Goal: Information Seeking & Learning: Compare options

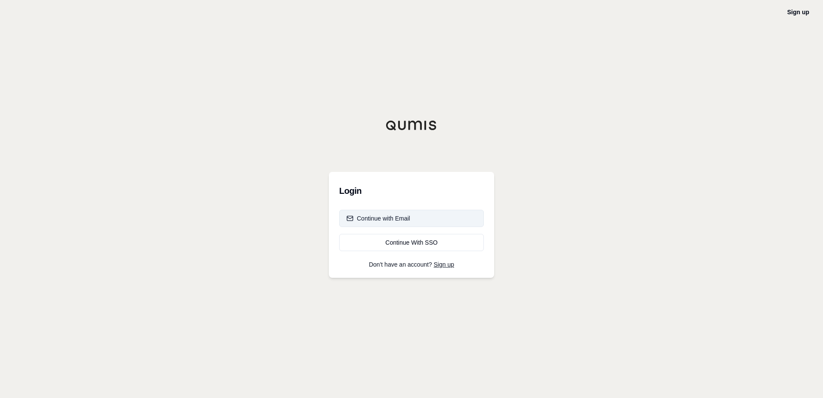
click at [375, 219] on div "Continue with Email" at bounding box center [379, 218] width 64 height 9
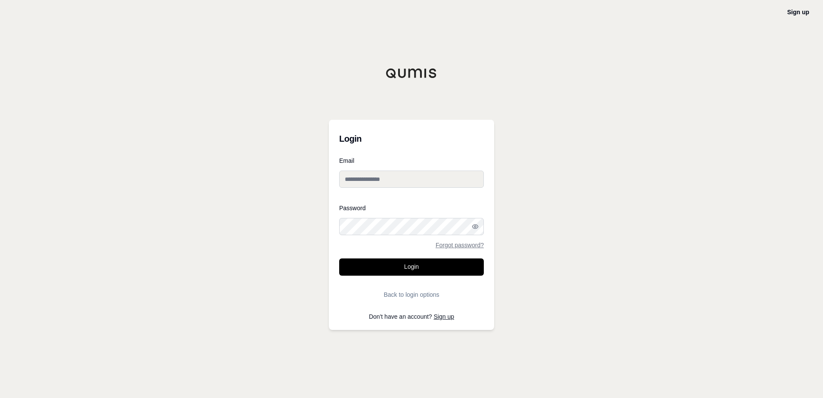
click at [361, 183] on input "Email" at bounding box center [411, 178] width 145 height 17
type input "**********"
click at [339, 258] on button "Login" at bounding box center [411, 266] width 145 height 17
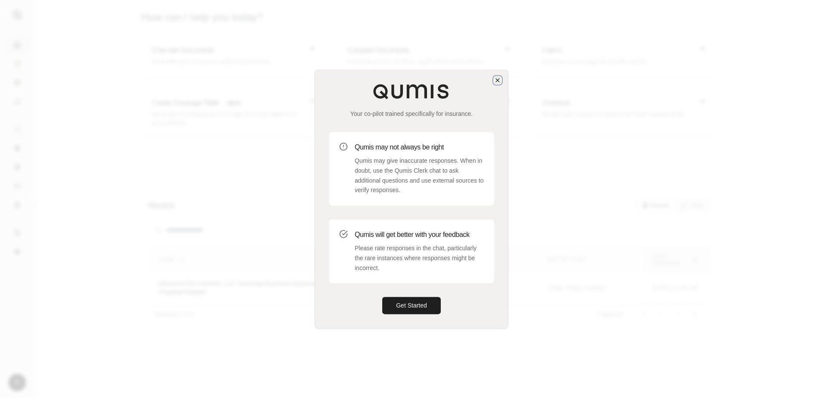
click at [498, 78] on icon "button" at bounding box center [497, 80] width 7 height 7
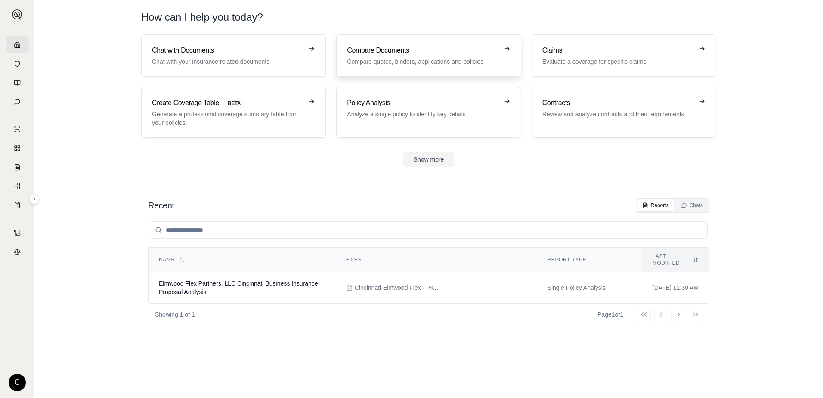
click at [429, 56] on div "Compare Documents Compare quotes, binders, applications and policies" at bounding box center [422, 55] width 151 height 21
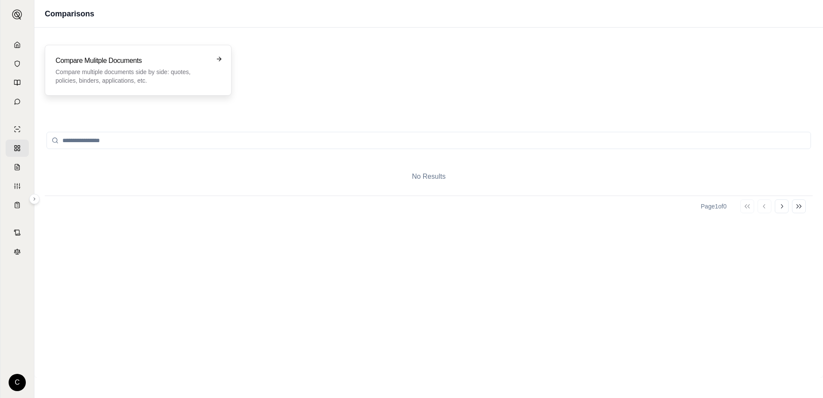
click at [152, 76] on p "Compare multiple documents side by side: quotes, policies, binders, application…" at bounding box center [132, 76] width 153 height 17
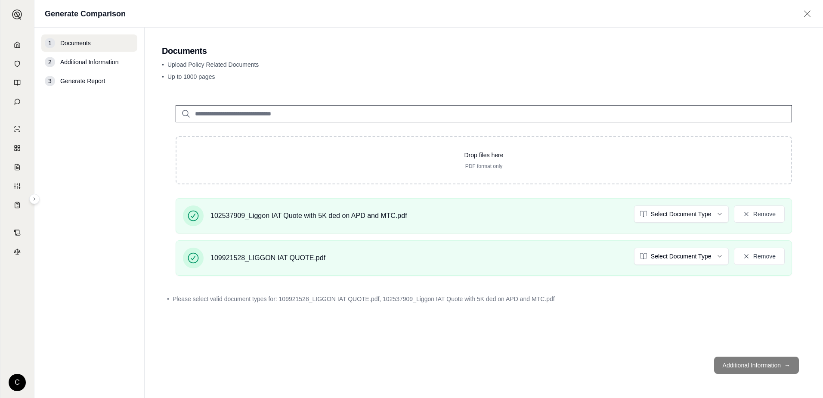
click at [735, 361] on footer "Additional Information →" at bounding box center [484, 365] width 644 height 31
click at [718, 216] on html "C Generate Comparison 1 Documents 2 Additional Information 3 Generate Report Do…" at bounding box center [411, 199] width 823 height 398
click at [717, 254] on html "Document type updated successfully C Generate Comparison 1 Documents 2 Addition…" at bounding box center [411, 199] width 823 height 398
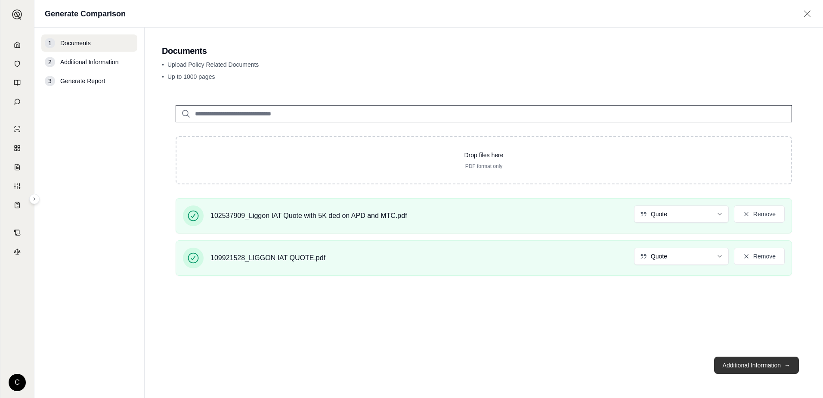
click at [746, 364] on button "Additional Information →" at bounding box center [756, 364] width 85 height 17
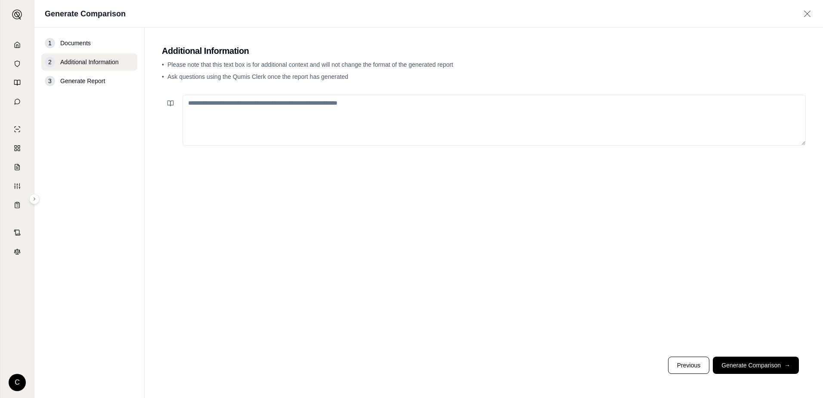
click at [283, 107] on textarea at bounding box center [494, 120] width 623 height 51
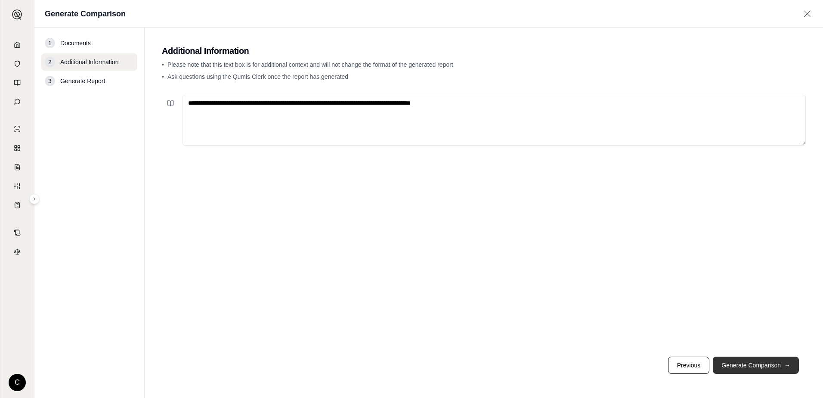
type textarea "**********"
click at [735, 365] on button "Generate Comparison →" at bounding box center [756, 364] width 86 height 17
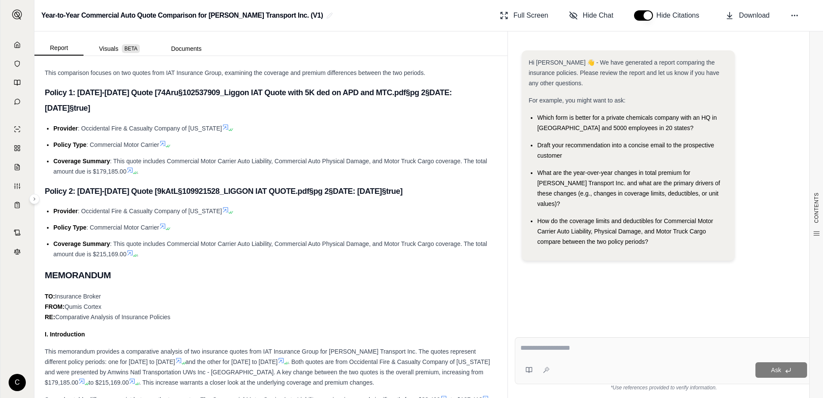
scroll to position [215, 0]
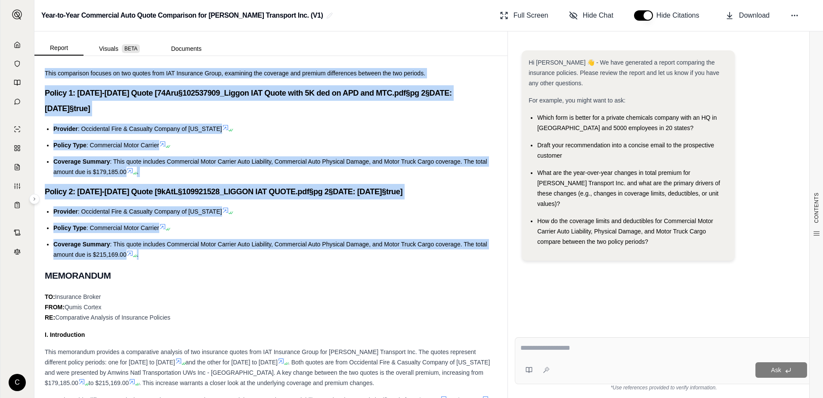
drag, startPoint x: 44, startPoint y: 74, endPoint x: 143, endPoint y: 255, distance: 206.1
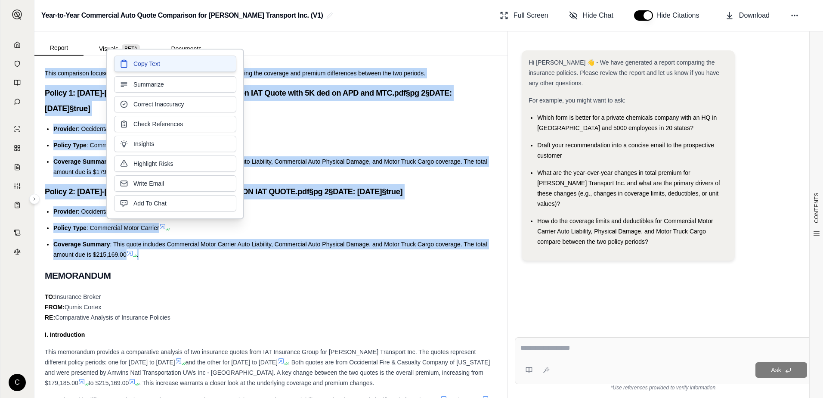
click at [150, 65] on span "Copy Text" at bounding box center [146, 63] width 27 height 9
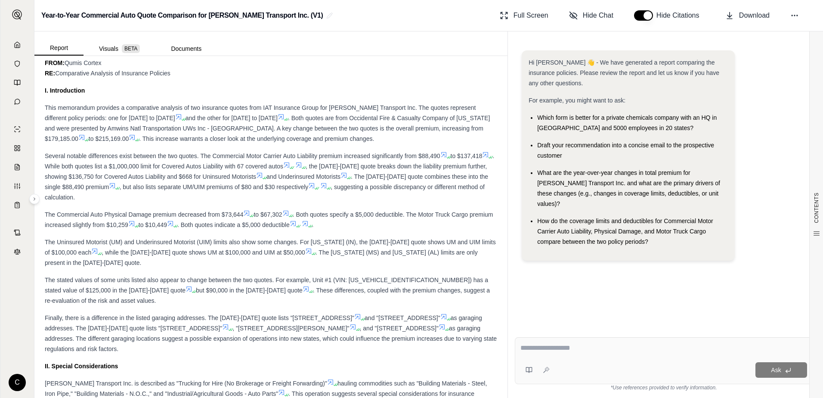
scroll to position [474, 0]
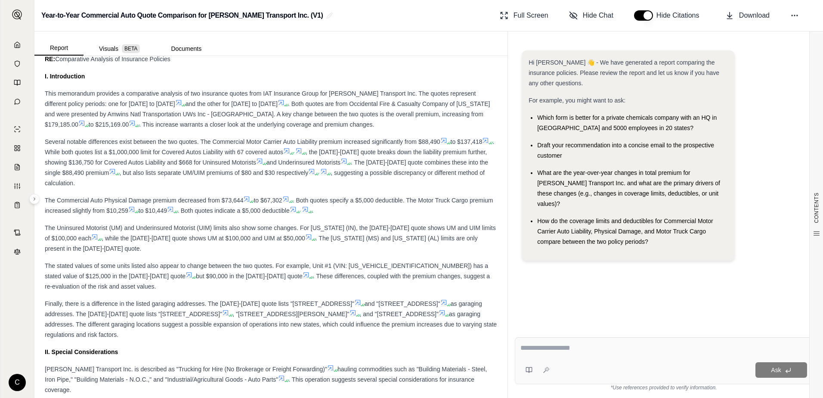
drag, startPoint x: 200, startPoint y: 142, endPoint x: 485, endPoint y: 142, distance: 284.5
click at [485, 142] on div "Several notable differences exist between the two quotes. The Commercial Motor …" at bounding box center [271, 162] width 452 height 52
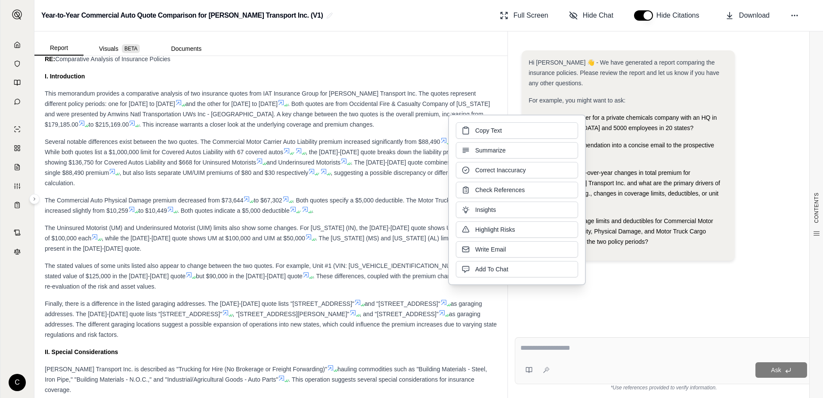
drag, startPoint x: 485, startPoint y: 142, endPoint x: 479, endPoint y: 133, distance: 10.6
click at [479, 133] on span "Copy Text" at bounding box center [488, 130] width 27 height 9
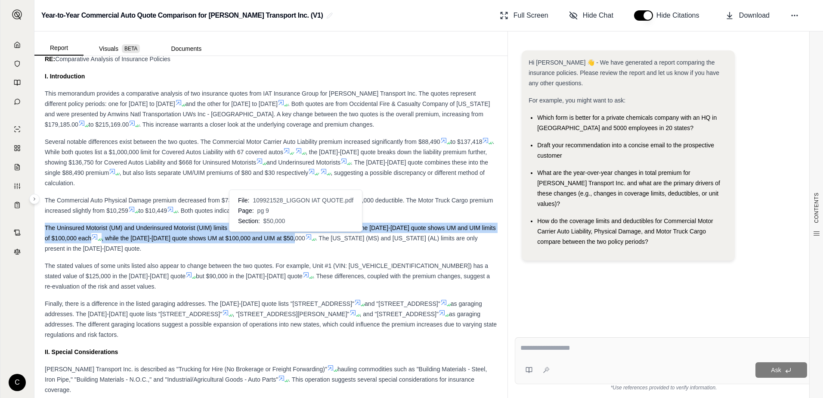
drag, startPoint x: 45, startPoint y: 229, endPoint x: 293, endPoint y: 238, distance: 247.7
click at [293, 238] on div "The Uninsured Motorist (UM) and Underinsured Motorist (UIM) limits also show so…" at bounding box center [271, 238] width 452 height 31
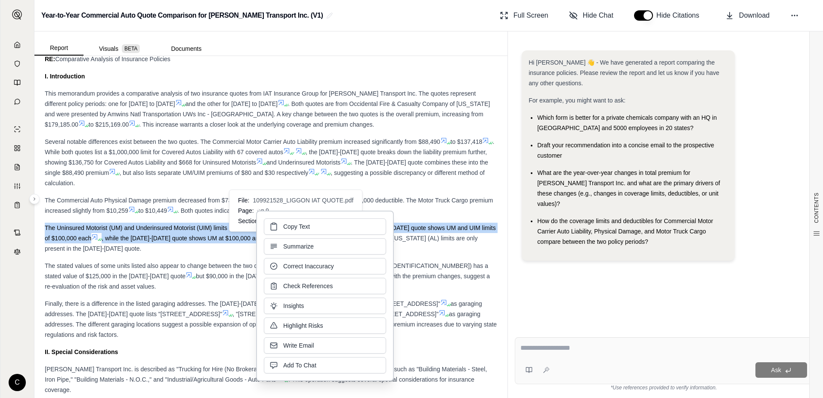
drag, startPoint x: 293, startPoint y: 238, endPoint x: 294, endPoint y: 228, distance: 10.0
click at [286, 228] on span "Copy Text" at bounding box center [296, 226] width 27 height 9
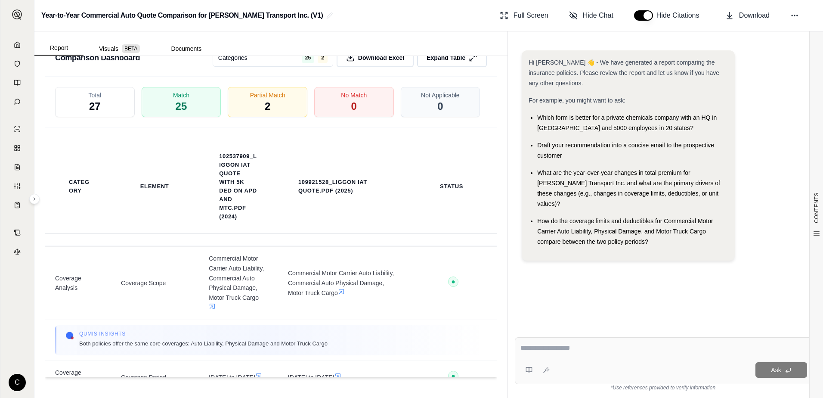
scroll to position [0, 0]
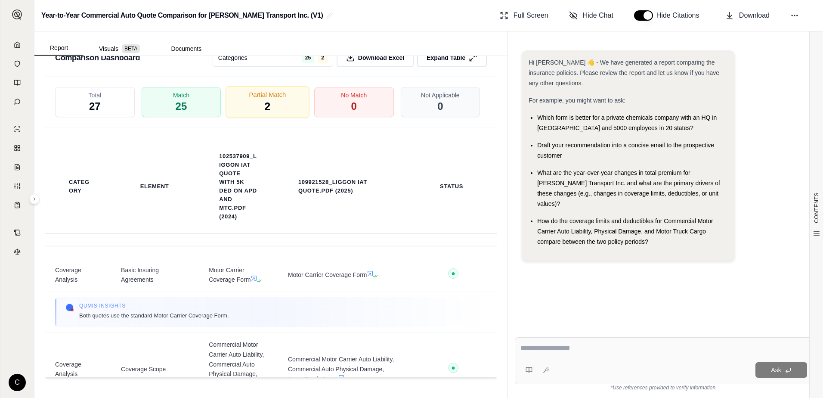
click at [277, 97] on span "Partial Match" at bounding box center [267, 94] width 37 height 9
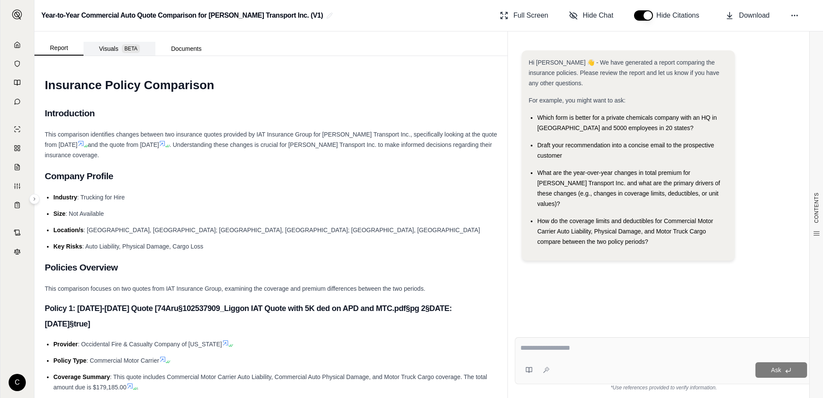
click at [114, 47] on button "Visuals BETA" at bounding box center [120, 49] width 72 height 14
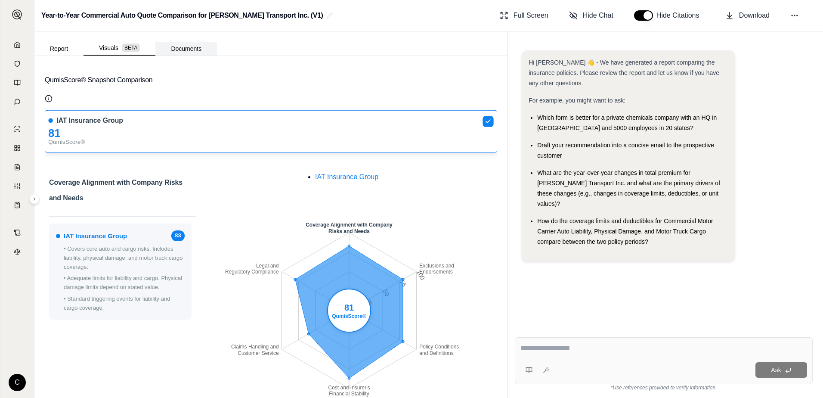
click at [191, 46] on button "Documents" at bounding box center [186, 49] width 62 height 14
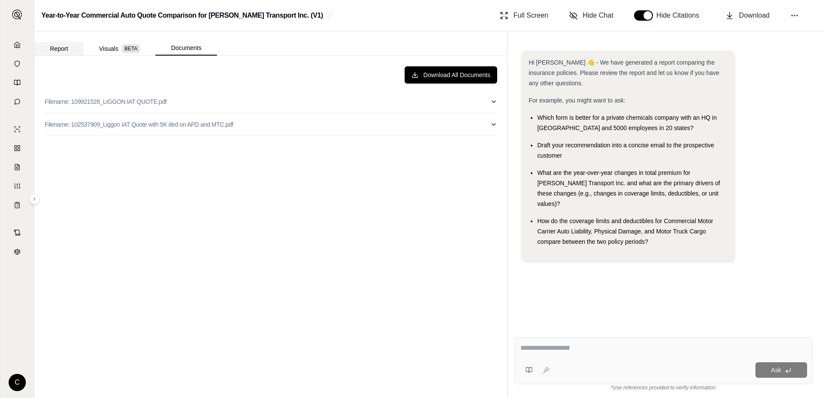
click at [64, 49] on button "Report" at bounding box center [58, 49] width 49 height 14
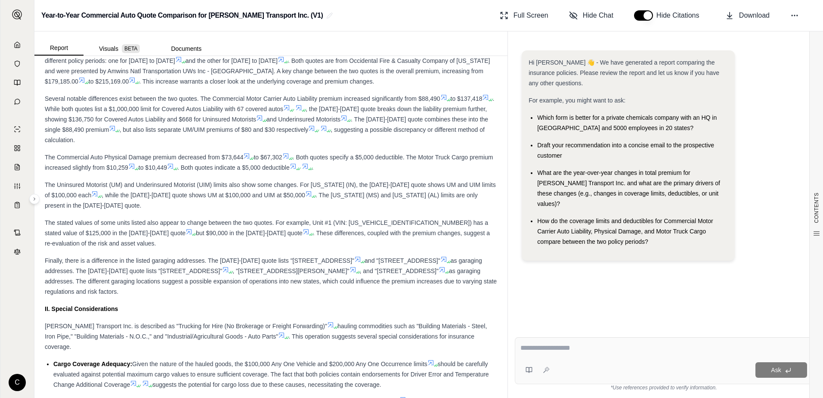
scroll to position [474, 0]
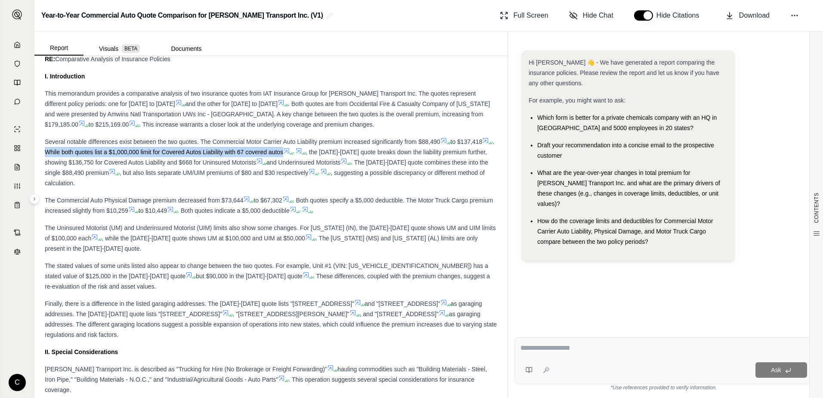
drag, startPoint x: 59, startPoint y: 152, endPoint x: 297, endPoint y: 152, distance: 237.6
click at [297, 152] on span ". While both quotes list a $1,000,000 limit for Covered Autos Liability with 67…" at bounding box center [269, 146] width 449 height 17
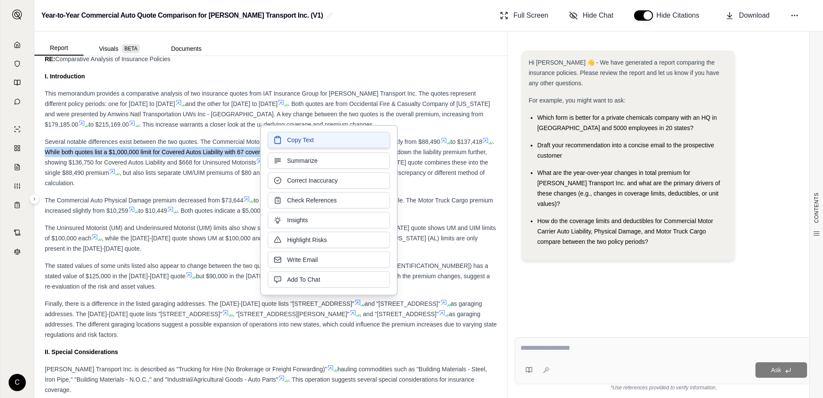
drag, startPoint x: 297, startPoint y: 152, endPoint x: 286, endPoint y: 142, distance: 14.6
click at [286, 142] on button "Copy Text" at bounding box center [329, 140] width 122 height 16
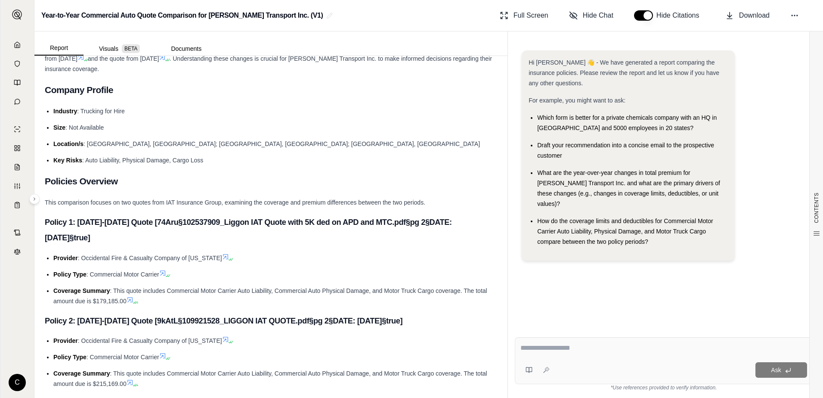
scroll to position [0, 0]
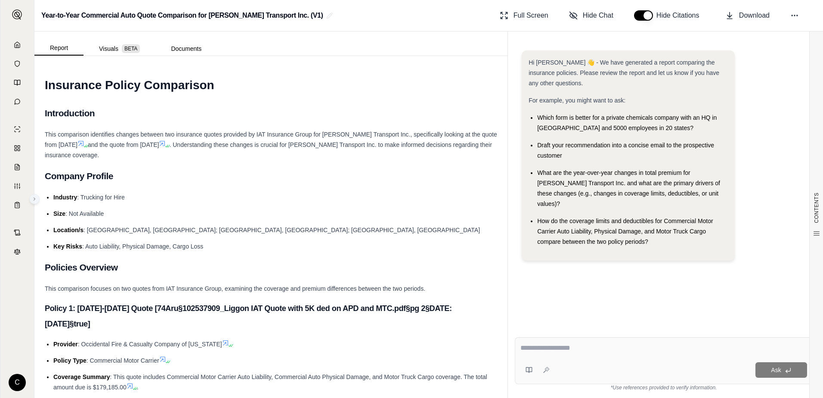
click at [35, 199] on icon at bounding box center [34, 199] width 1 height 3
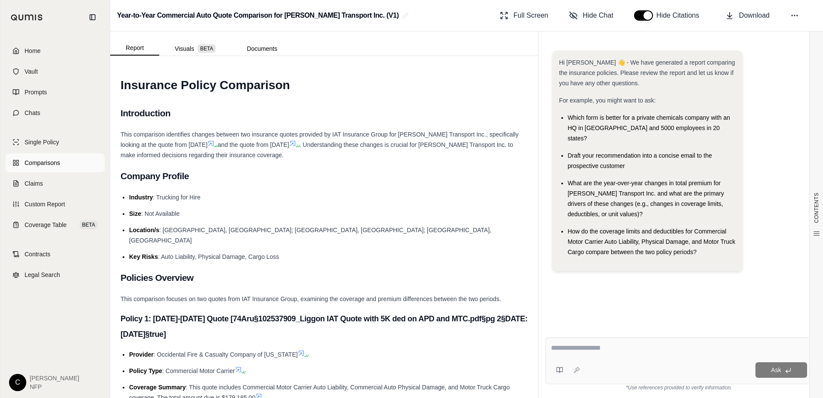
click at [51, 160] on span "Comparisons" at bounding box center [42, 162] width 35 height 9
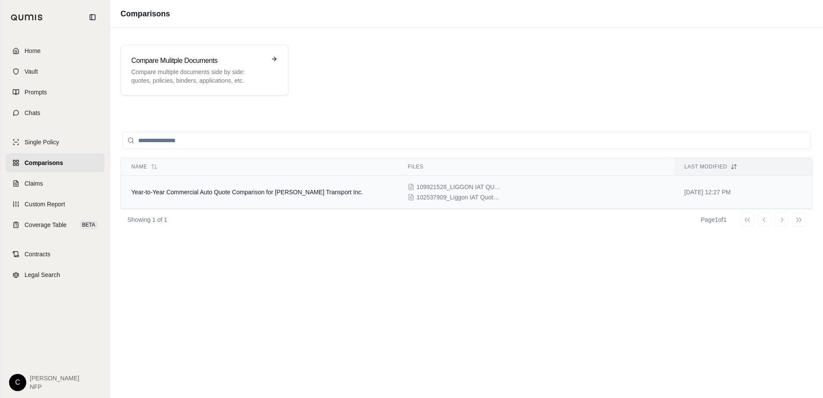
click at [271, 197] on td "Year-to-Year Commercial Auto Quote Comparison for [PERSON_NAME] Transport Inc." at bounding box center [259, 192] width 276 height 33
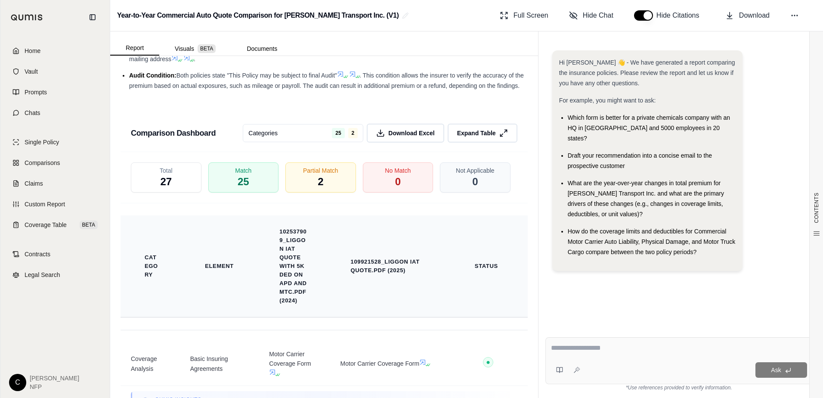
scroll to position [1439, 0]
click at [229, 187] on div "Match 25" at bounding box center [243, 178] width 74 height 32
click at [462, 138] on span "Expand Table" at bounding box center [476, 133] width 40 height 9
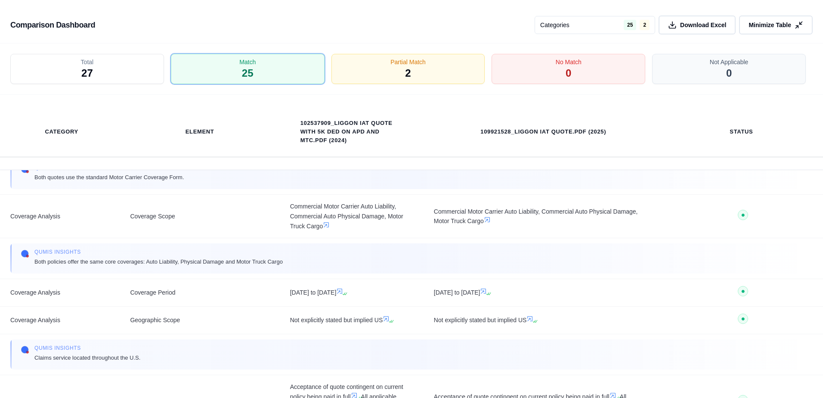
scroll to position [0, 0]
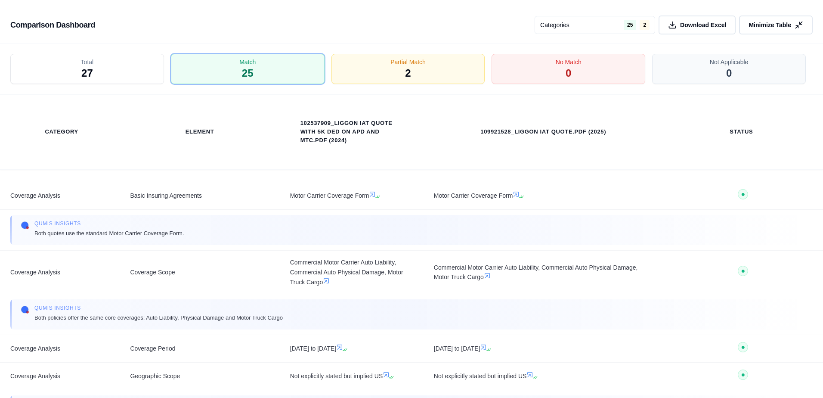
click at [778, 23] on span "Minimize Table" at bounding box center [770, 25] width 43 height 9
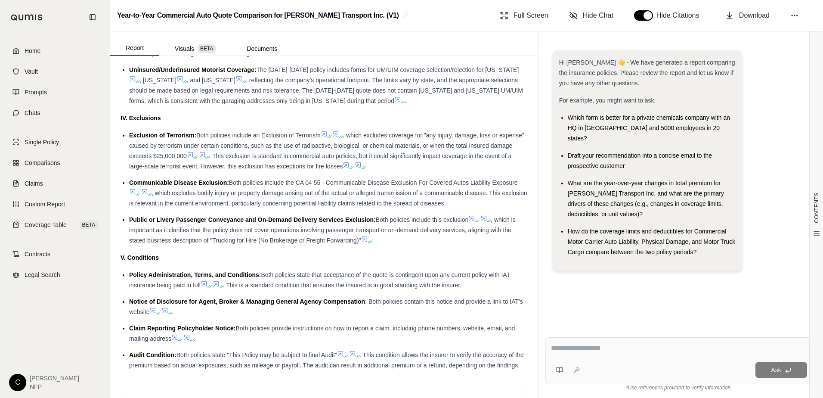
drag, startPoint x: 579, startPoint y: 353, endPoint x: 582, endPoint y: 355, distance: 4.4
click at [579, 353] on textarea at bounding box center [679, 348] width 256 height 10
type textarea "**********"
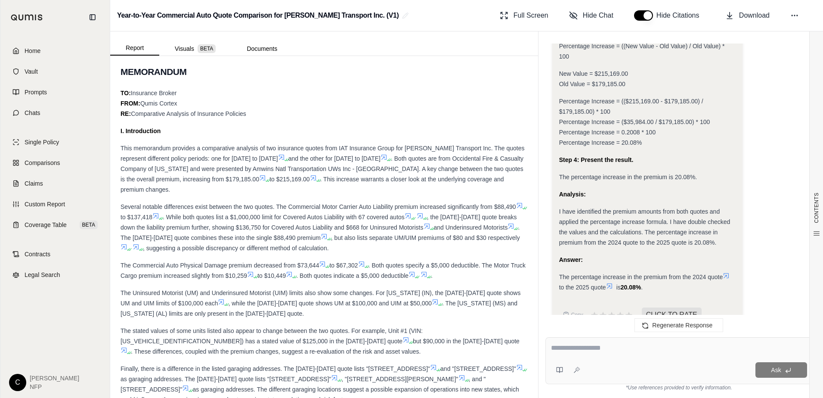
scroll to position [428, 0]
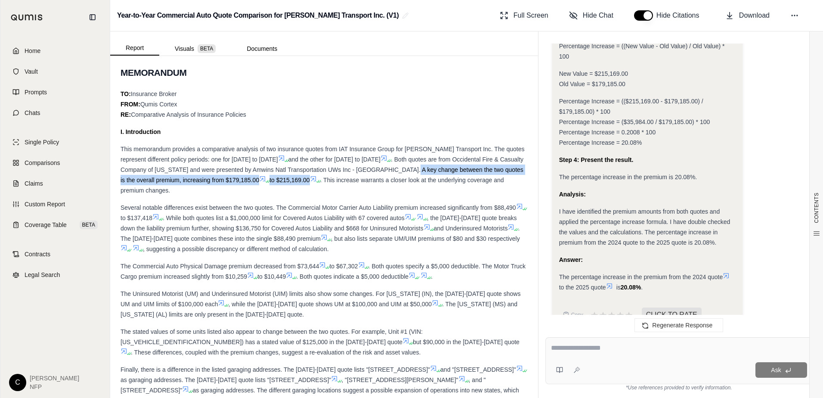
drag, startPoint x: 428, startPoint y: 160, endPoint x: 335, endPoint y: 174, distance: 94.1
click at [335, 174] on div "This memorandum provides a comparative analysis of two insurance quotes from IA…" at bounding box center [324, 170] width 407 height 52
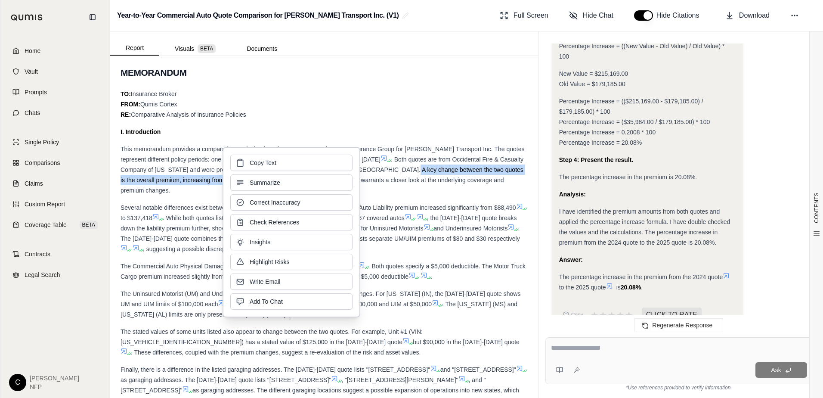
drag, startPoint x: 335, startPoint y: 174, endPoint x: 285, endPoint y: 166, distance: 51.0
click at [277, 165] on button "Copy Text" at bounding box center [291, 163] width 122 height 16
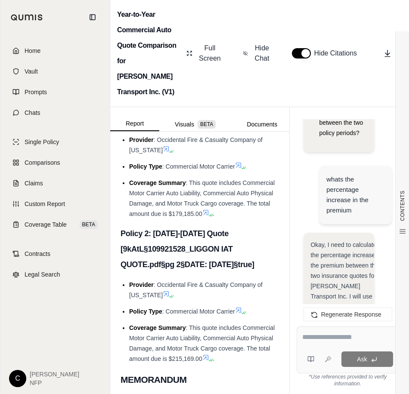
scroll to position [650, 0]
